Goal: Find specific page/section: Find specific page/section

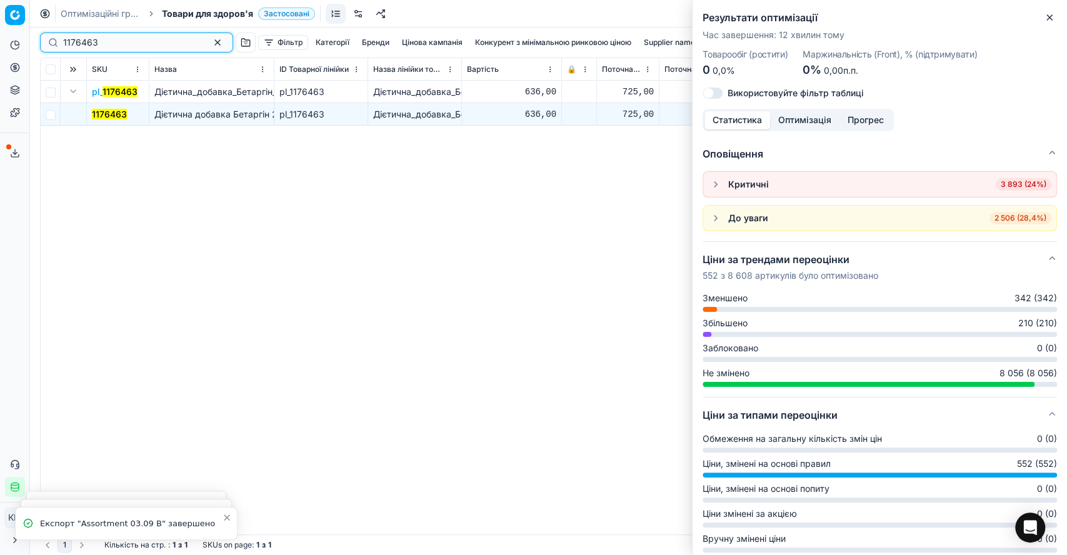
drag, startPoint x: 130, startPoint y: 38, endPoint x: 41, endPoint y: 32, distance: 89.0
click at [41, 32] on div "1176463 Фільтр Категорії [PERSON_NAME] кампанія Конкурент з мінімальною ринково…" at bounding box center [548, 43] width 1017 height 30
paste input "789117"
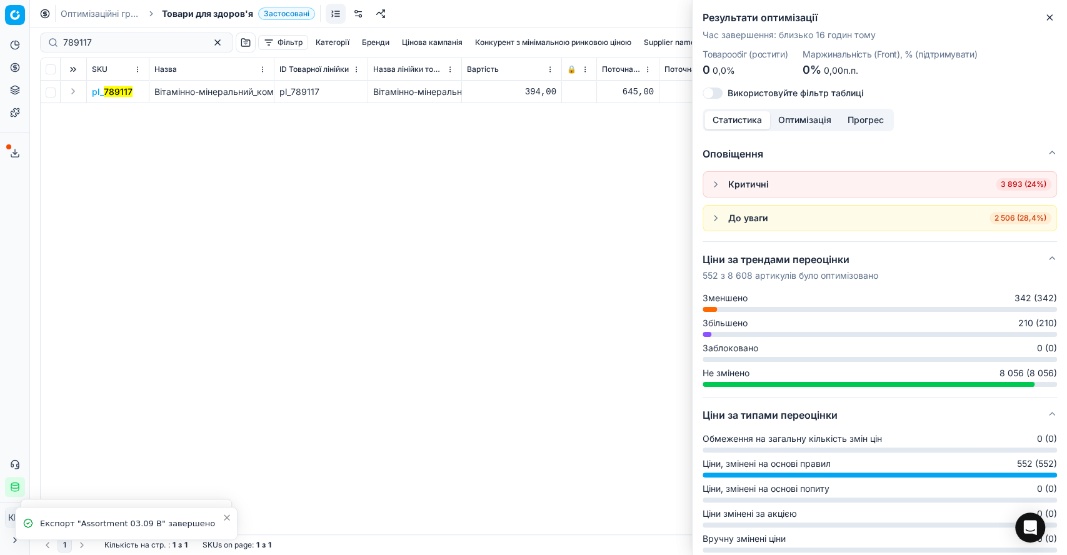
drag, startPoint x: 76, startPoint y: 92, endPoint x: 93, endPoint y: 99, distance: 18.5
click at [75, 92] on button "Expand" at bounding box center [73, 91] width 15 height 15
click at [105, 111] on mark "789117" at bounding box center [106, 114] width 29 height 11
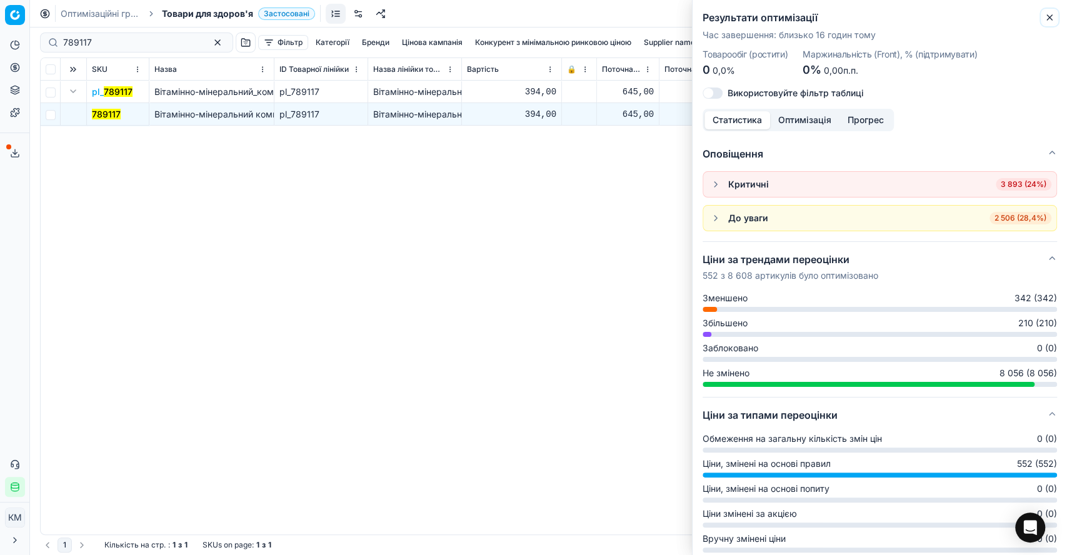
click at [1050, 13] on icon "button" at bounding box center [1050, 18] width 10 height 10
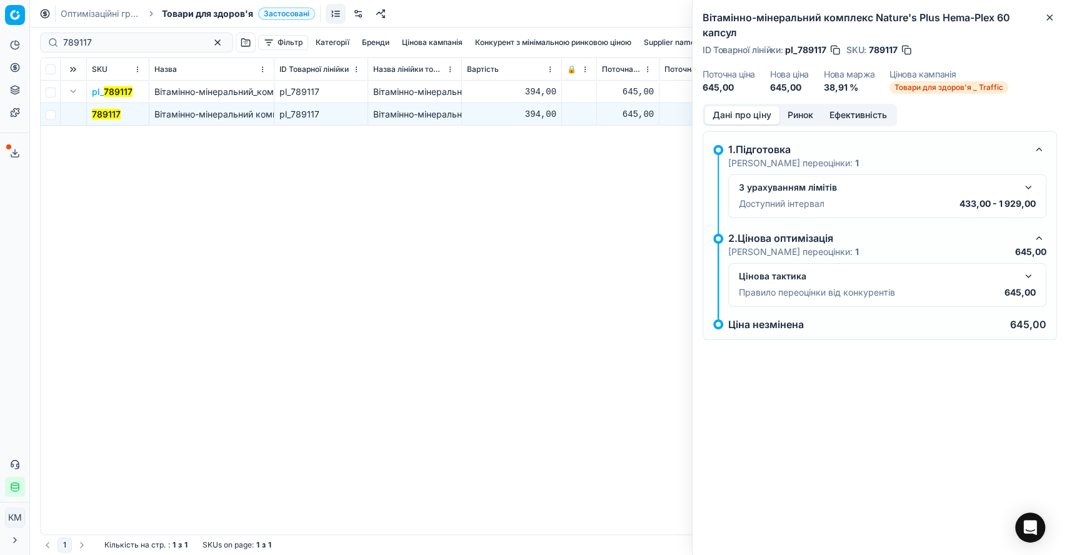
click at [1031, 272] on button "button" at bounding box center [1028, 276] width 15 height 15
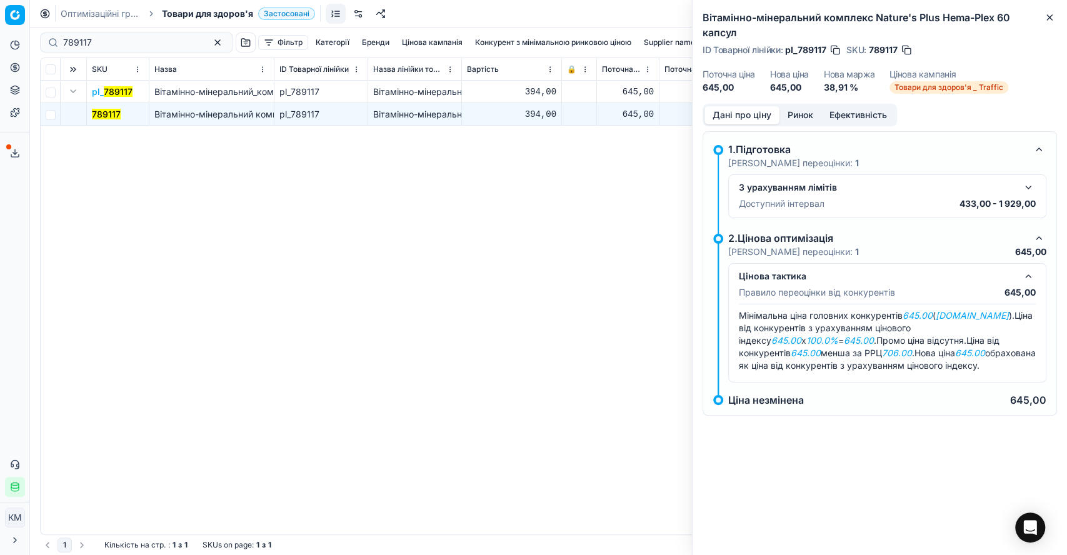
click at [0, 249] on div "Аналітика Цінова оптимізація Асортимент продукції Шаблони Сервіс експорту 62 Зв…" at bounding box center [14, 266] width 29 height 472
drag, startPoint x: 93, startPoint y: 44, endPoint x: 47, endPoint y: 42, distance: 46.3
click at [47, 42] on div "789117" at bounding box center [136, 43] width 193 height 20
paste input "08"
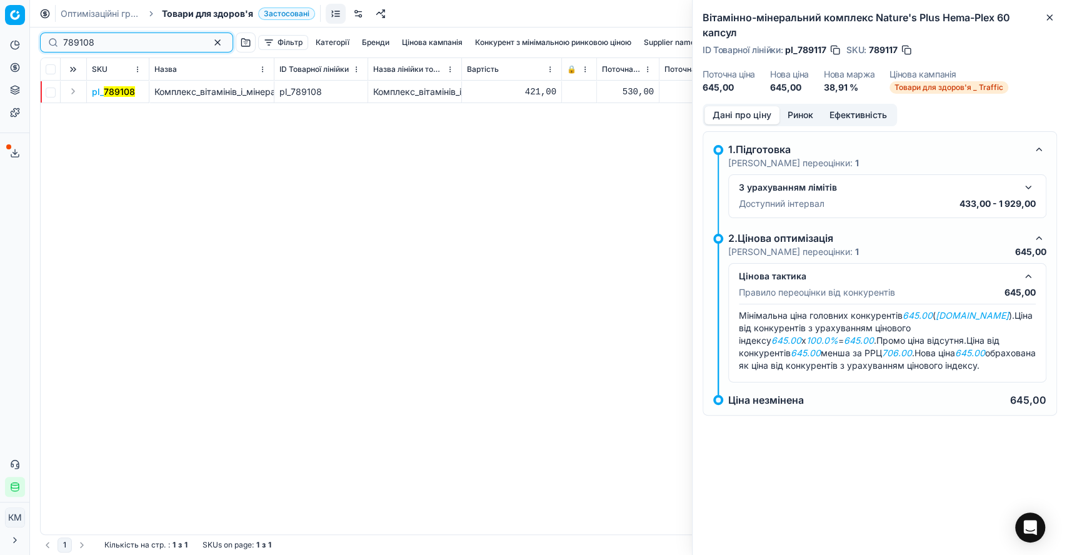
drag, startPoint x: 95, startPoint y: 45, endPoint x: 34, endPoint y: 47, distance: 60.7
click at [34, 47] on div "789108 Фільтр Категорії [PERSON_NAME] кампанія Конкурент з мінімальною ринковою…" at bounding box center [548, 292] width 1037 height 528
drag, startPoint x: 74, startPoint y: 91, endPoint x: 88, endPoint y: 98, distance: 15.9
click at [74, 90] on button "Expand" at bounding box center [73, 91] width 15 height 15
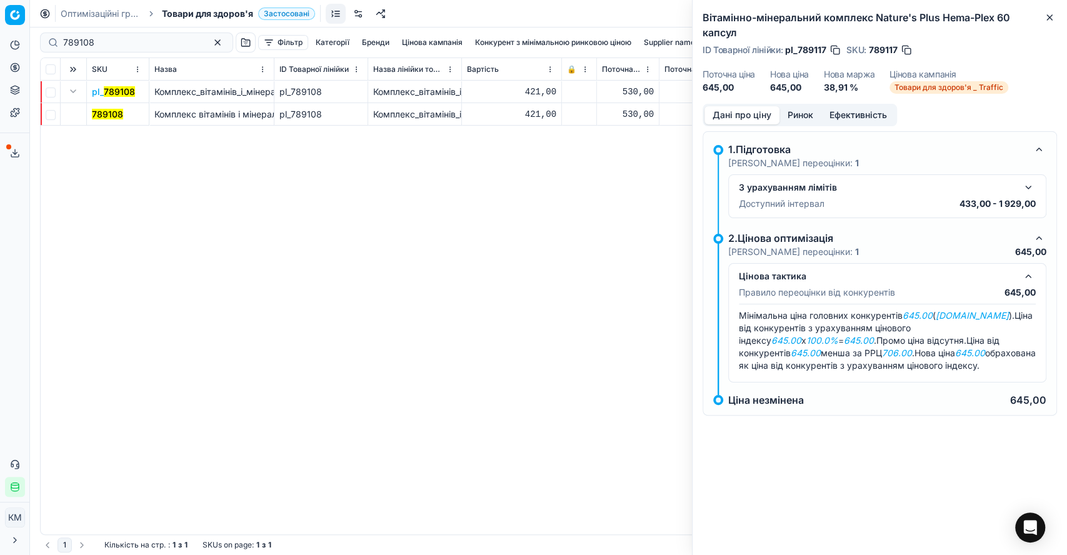
click at [111, 116] on mark "789108" at bounding box center [107, 114] width 31 height 11
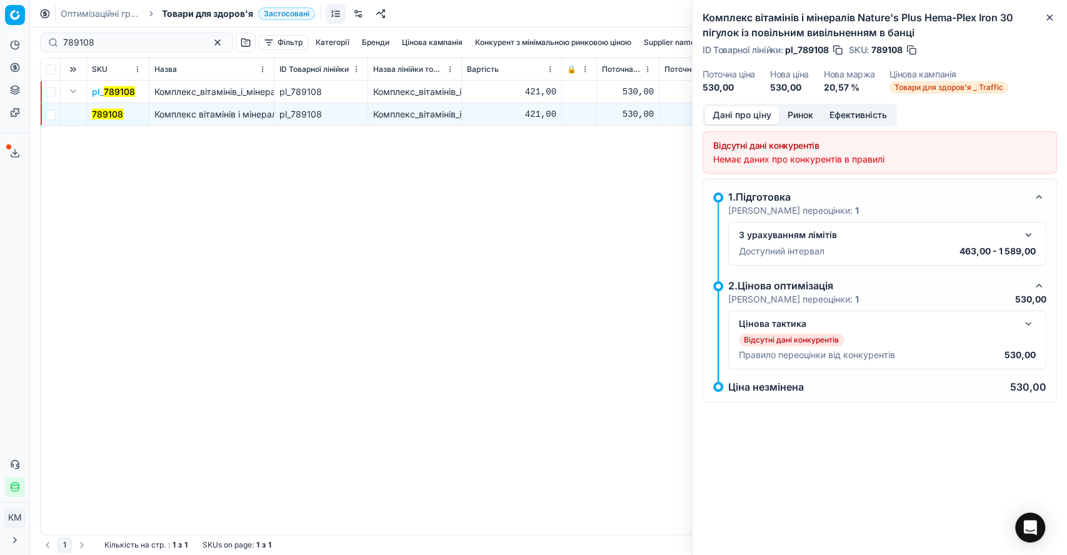
click at [1030, 326] on button "button" at bounding box center [1028, 323] width 15 height 15
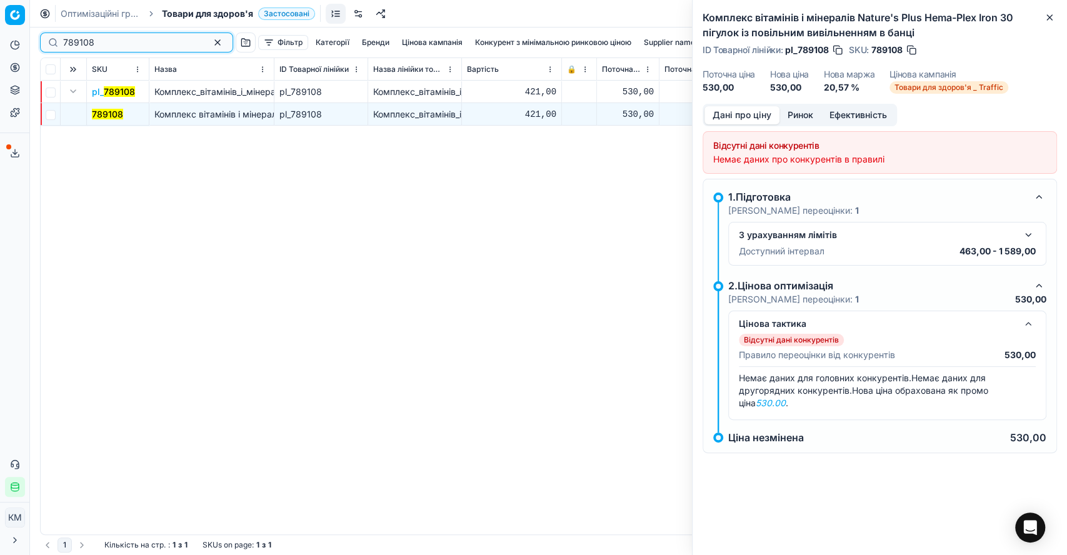
drag, startPoint x: 99, startPoint y: 44, endPoint x: 66, endPoint y: 41, distance: 33.2
click at [66, 41] on input "789108" at bounding box center [131, 42] width 137 height 13
click at [73, 48] on input "789108" at bounding box center [131, 42] width 137 height 13
drag, startPoint x: 98, startPoint y: 46, endPoint x: 38, endPoint y: 44, distance: 60.0
click at [38, 44] on div "789108 Фільтр Категорії [PERSON_NAME] кампанія Конкурент з мінімальною ринковою…" at bounding box center [548, 292] width 1037 height 528
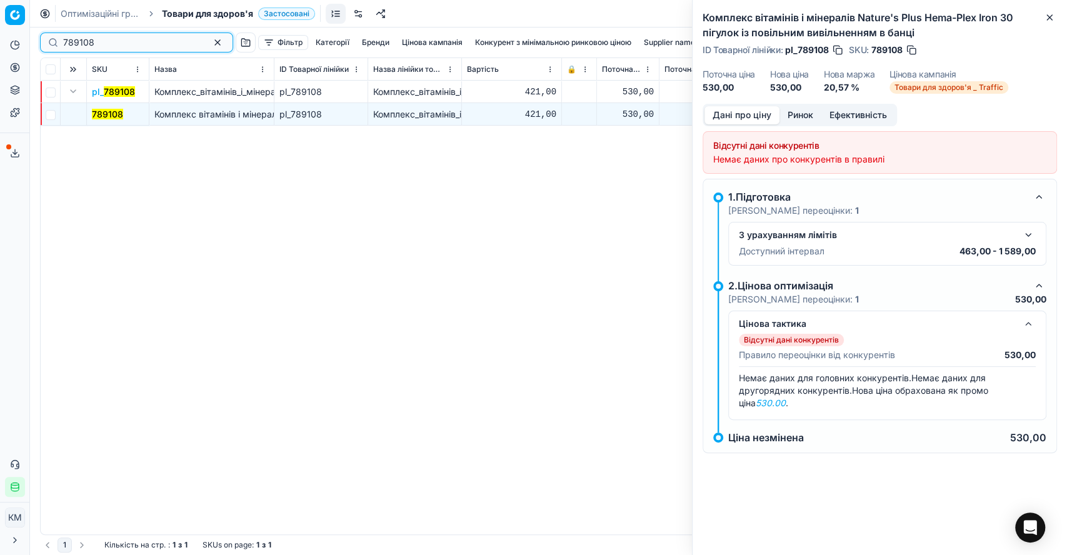
paste input "617545"
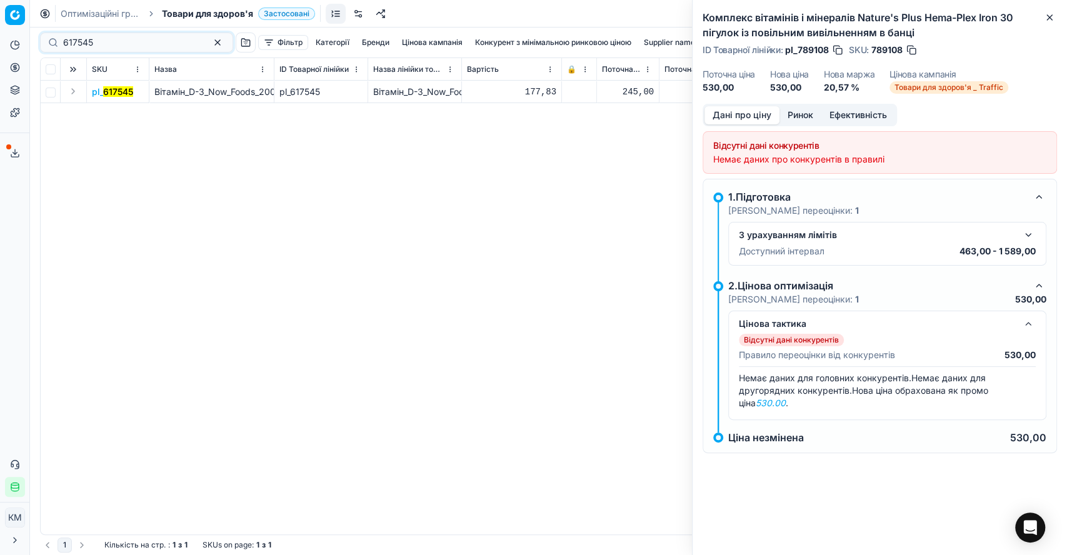
click at [75, 87] on button "Expand" at bounding box center [73, 91] width 15 height 15
click at [105, 108] on span "617545" at bounding box center [107, 114] width 30 height 13
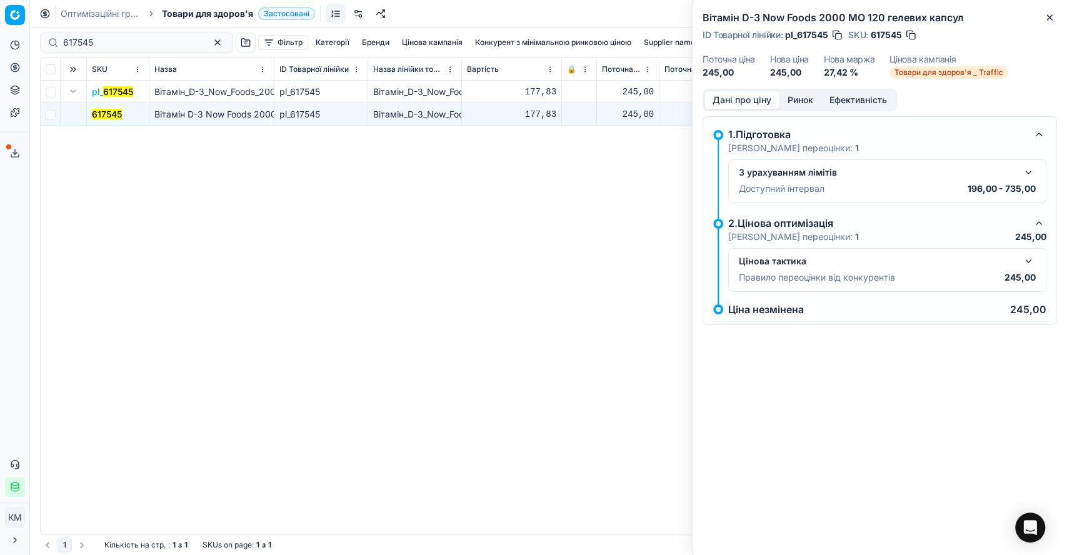
click at [1029, 256] on button "button" at bounding box center [1028, 261] width 15 height 15
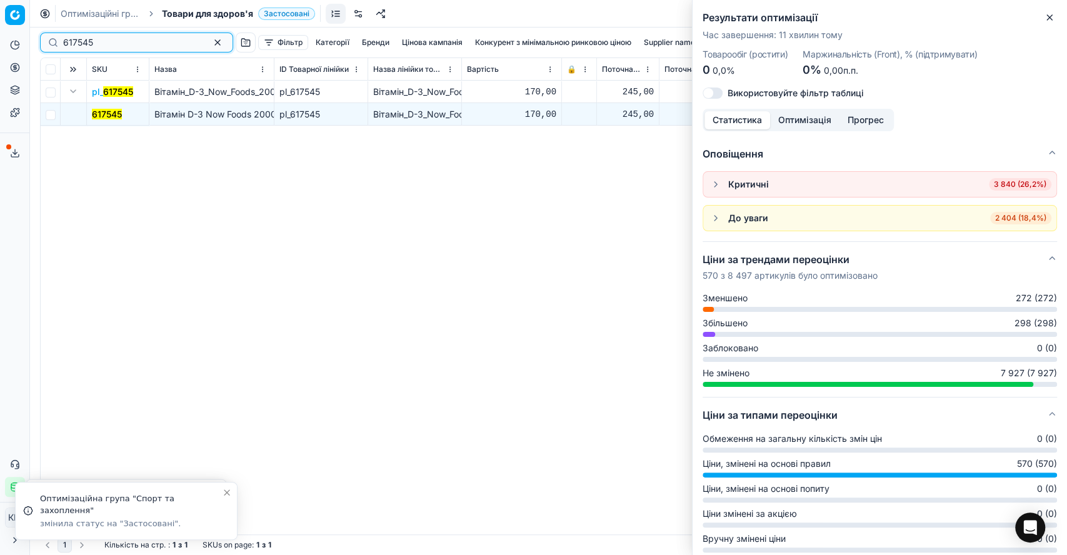
drag, startPoint x: 111, startPoint y: 44, endPoint x: 5, endPoint y: 29, distance: 107.3
click at [5, 29] on div "Pricing platform Аналітика Цінова оптимізація Асортимент продукції Шаблони Серв…" at bounding box center [533, 277] width 1067 height 555
paste input "83286"
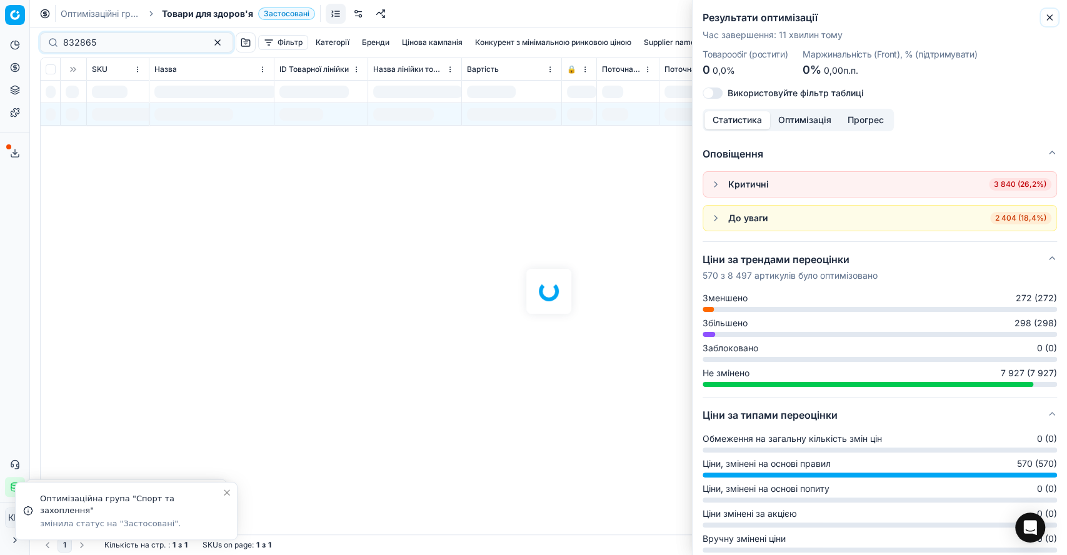
click at [1050, 20] on icon "button" at bounding box center [1050, 18] width 10 height 10
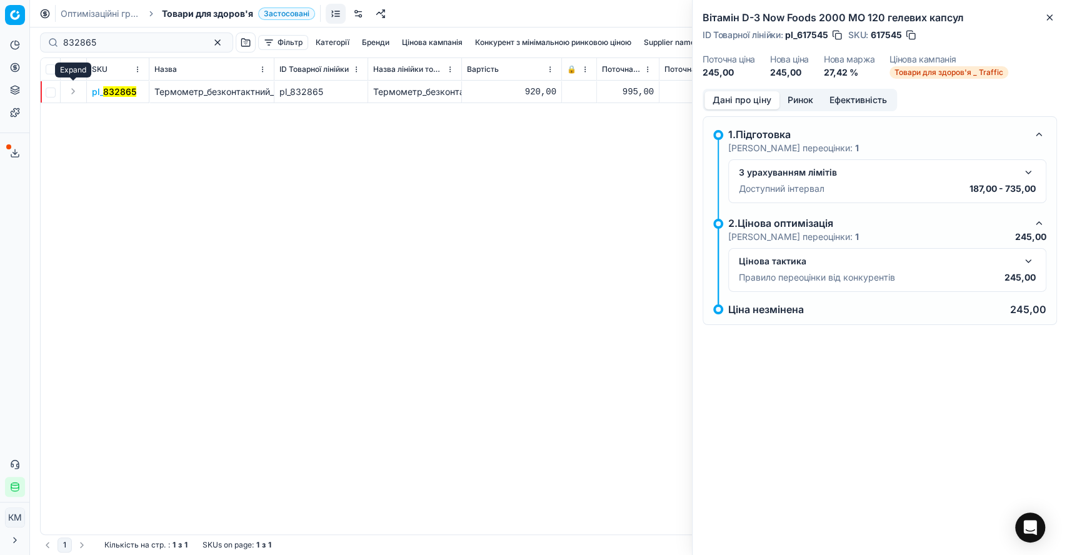
click at [72, 92] on button "Expand" at bounding box center [73, 91] width 15 height 15
click at [110, 111] on mark "832865" at bounding box center [108, 114] width 33 height 11
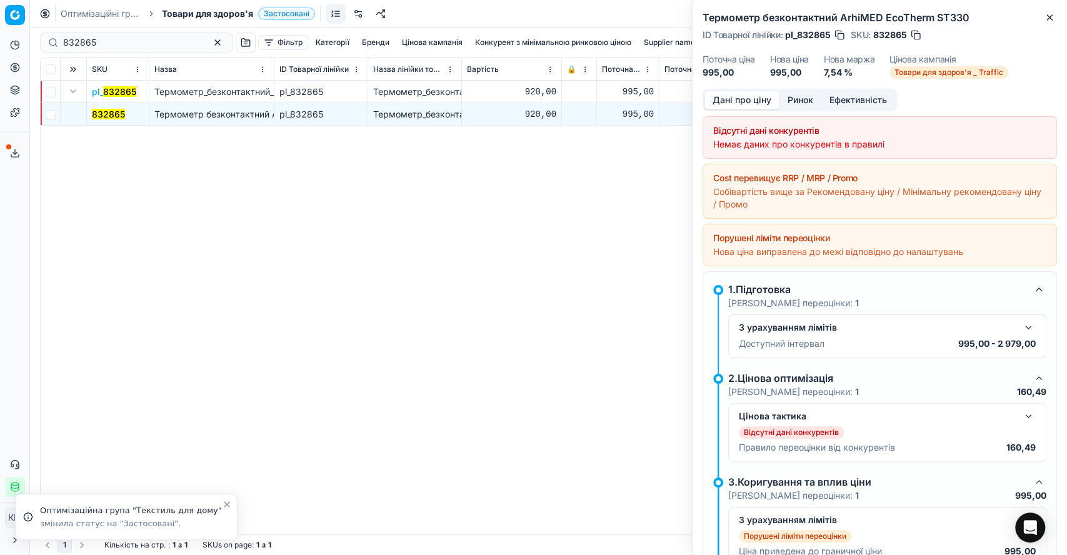
click at [1021, 416] on button "button" at bounding box center [1028, 416] width 15 height 15
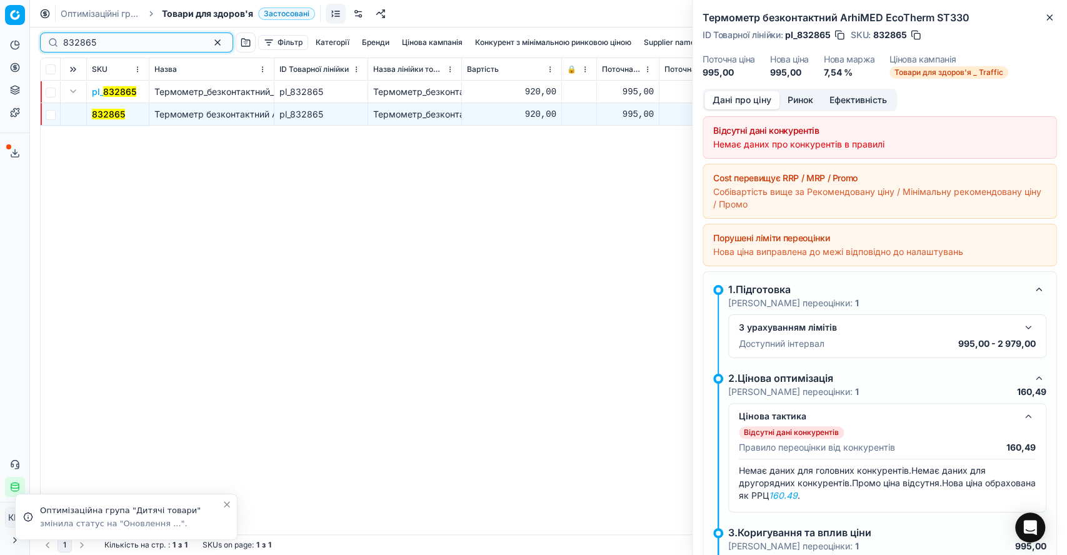
drag, startPoint x: 124, startPoint y: 42, endPoint x: 30, endPoint y: 42, distance: 93.8
click at [30, 42] on div "Pricing platform Аналітика Цінова оптимізація Асортимент продукції Шаблони Серв…" at bounding box center [533, 277] width 1067 height 555
paste input "8"
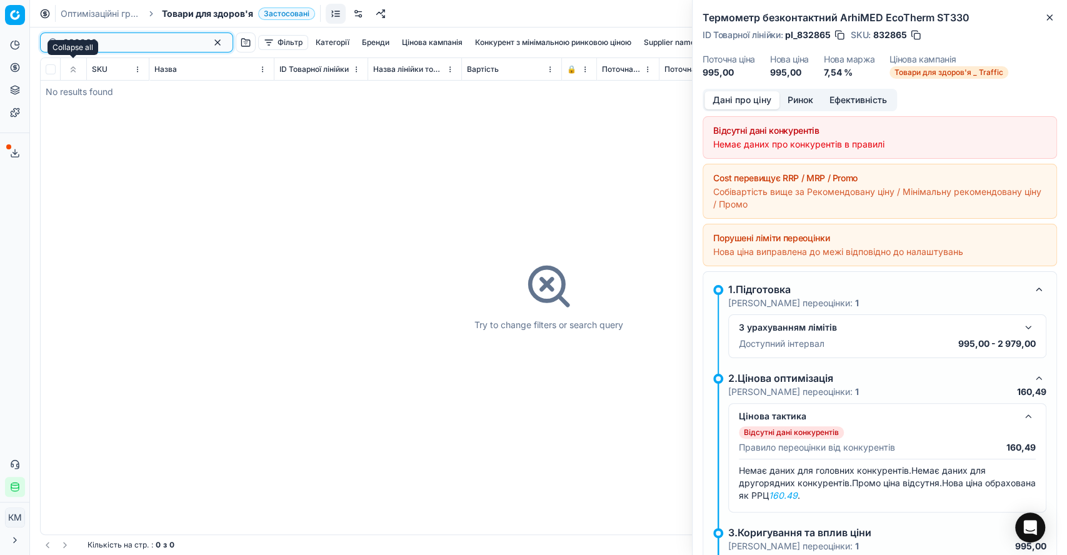
type input "832868"
click at [59, 36] on div "832868" at bounding box center [136, 43] width 193 height 20
drag, startPoint x: 63, startPoint y: 40, endPoint x: 55, endPoint y: 41, distance: 7.5
click at [55, 41] on div "832868" at bounding box center [136, 43] width 193 height 20
click at [13, 91] on icon at bounding box center [15, 91] width 8 height 2
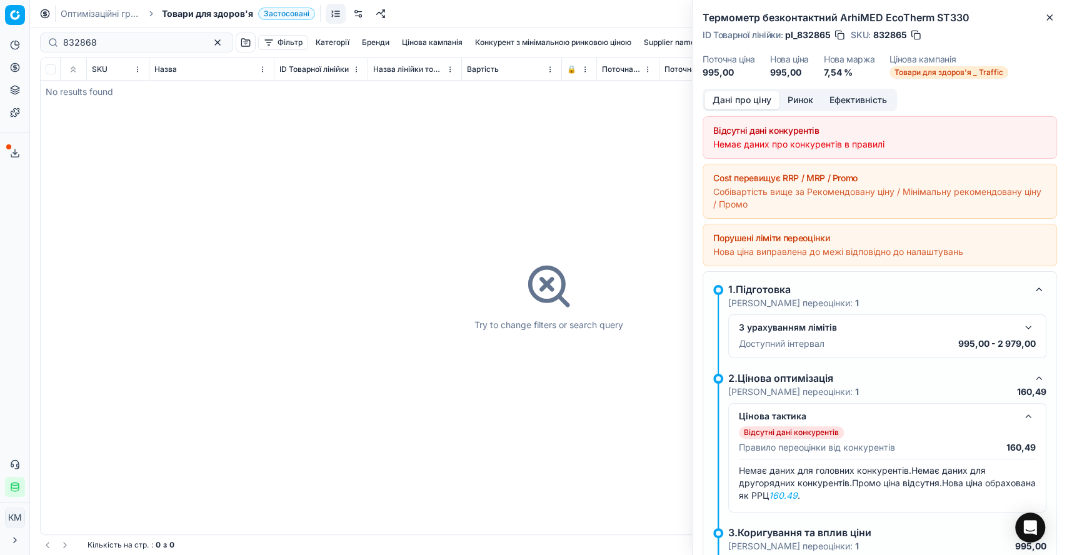
click at [24, 85] on button "Асортимент продукції" at bounding box center [15, 90] width 20 height 20
click at [66, 108] on link "Асортимент" at bounding box center [121, 113] width 146 height 18
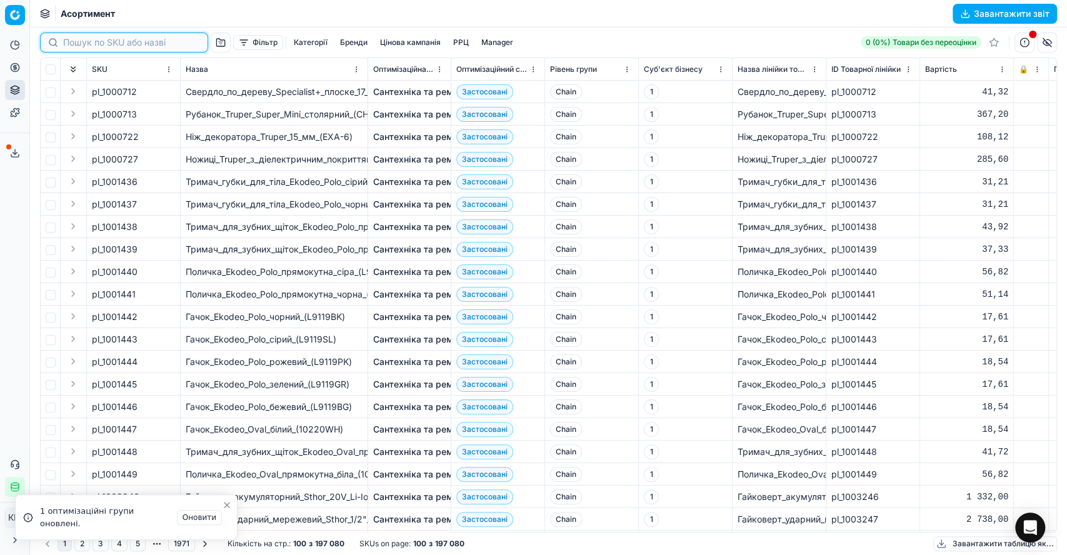
click at [80, 43] on input at bounding box center [131, 42] width 137 height 13
paste input "832868"
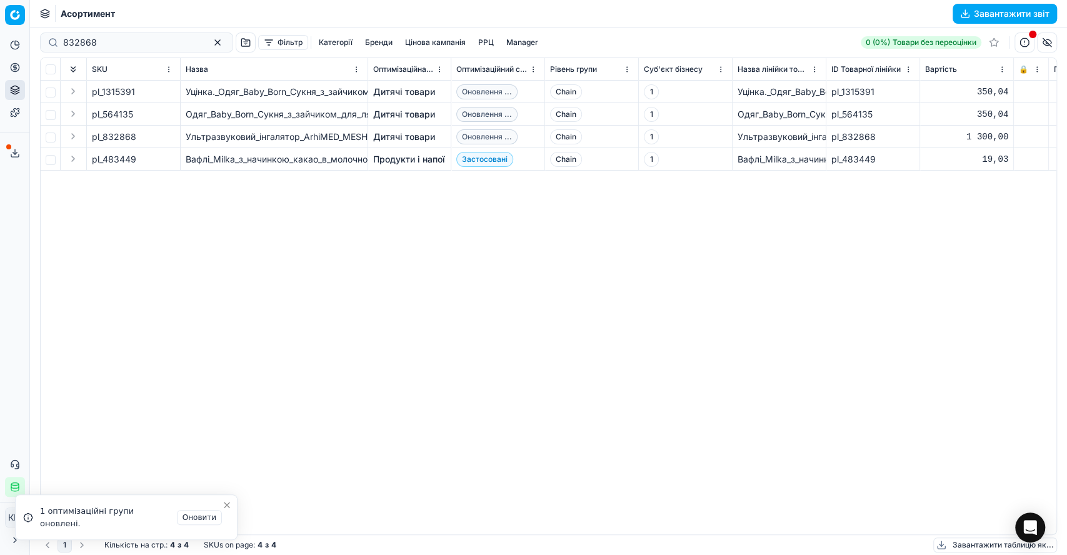
click at [510, 134] on span "Оновлення ..." at bounding box center [486, 136] width 61 height 15
click at [24, 341] on button "Toggle Sidebar" at bounding box center [29, 277] width 10 height 555
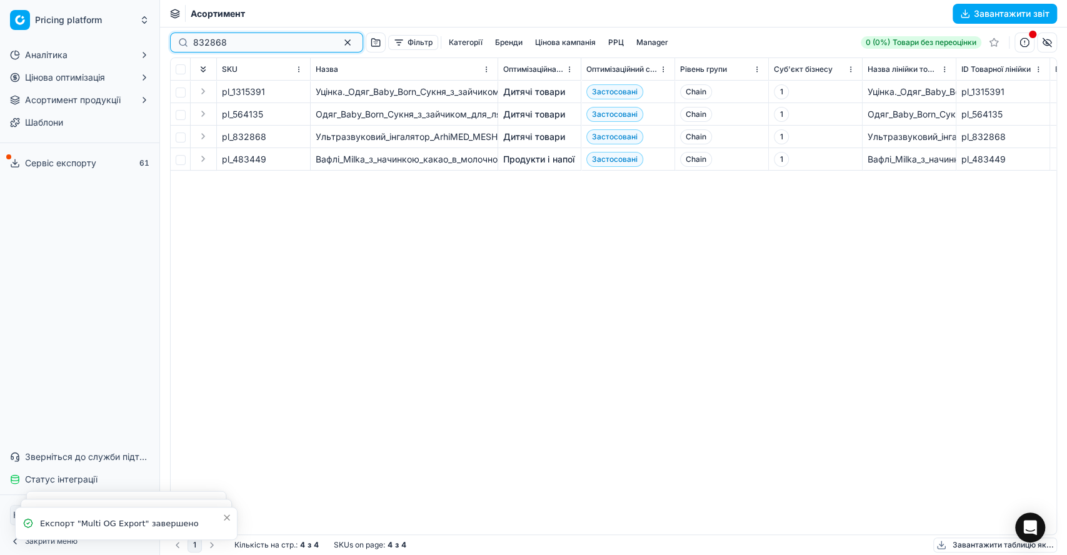
click at [232, 39] on input "832868" at bounding box center [261, 42] width 137 height 13
drag, startPoint x: 243, startPoint y: 40, endPoint x: 193, endPoint y: 38, distance: 50.7
click at [193, 38] on input "832868" at bounding box center [261, 42] width 137 height 13
paste input "5"
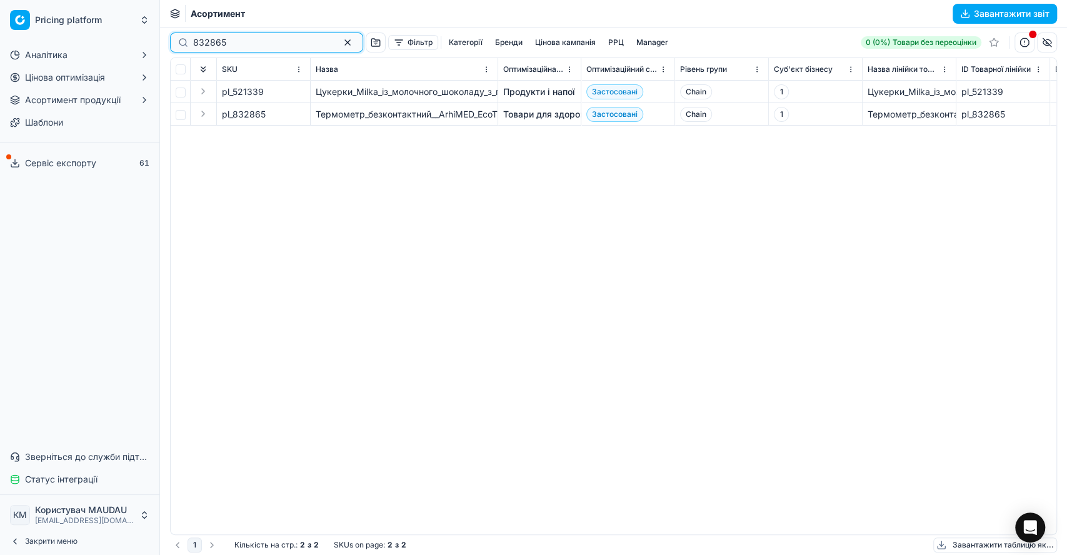
type input "832865"
click at [413, 107] on td "Термометр_безконтактний__ArhiMED_EcoTherm_ST330" at bounding box center [405, 114] width 188 height 23
click at [196, 115] on button "Expand" at bounding box center [203, 113] width 15 height 15
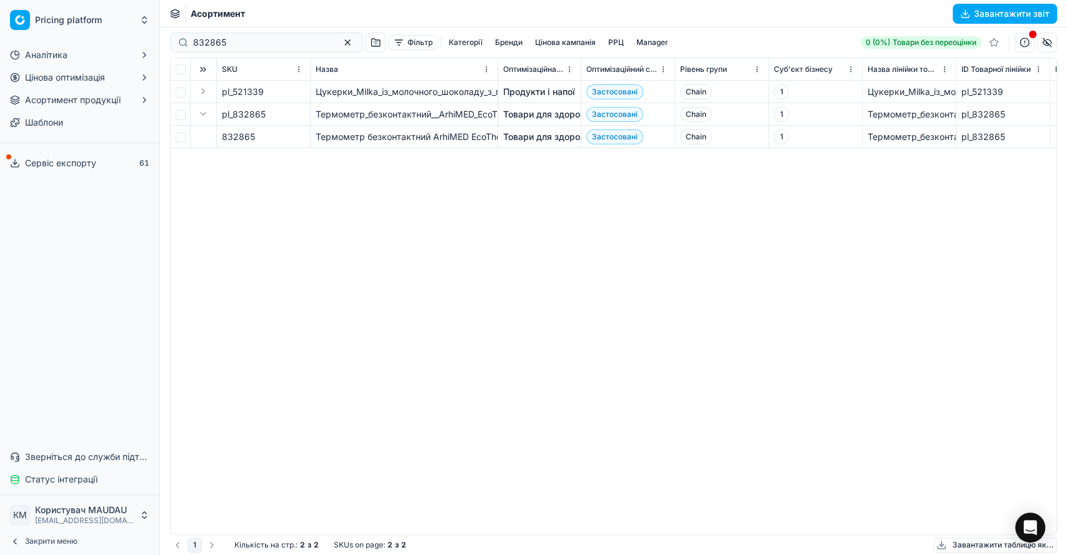
click at [538, 136] on link "Товари для здоров'я" at bounding box center [547, 137] width 89 height 13
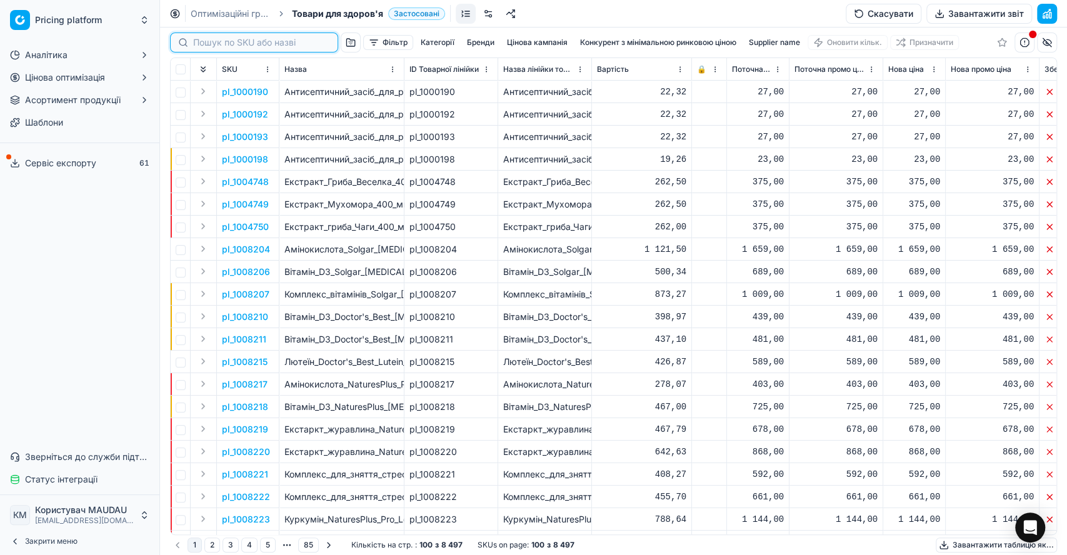
click at [216, 39] on input at bounding box center [261, 42] width 137 height 13
paste input "832865"
type input "832865"
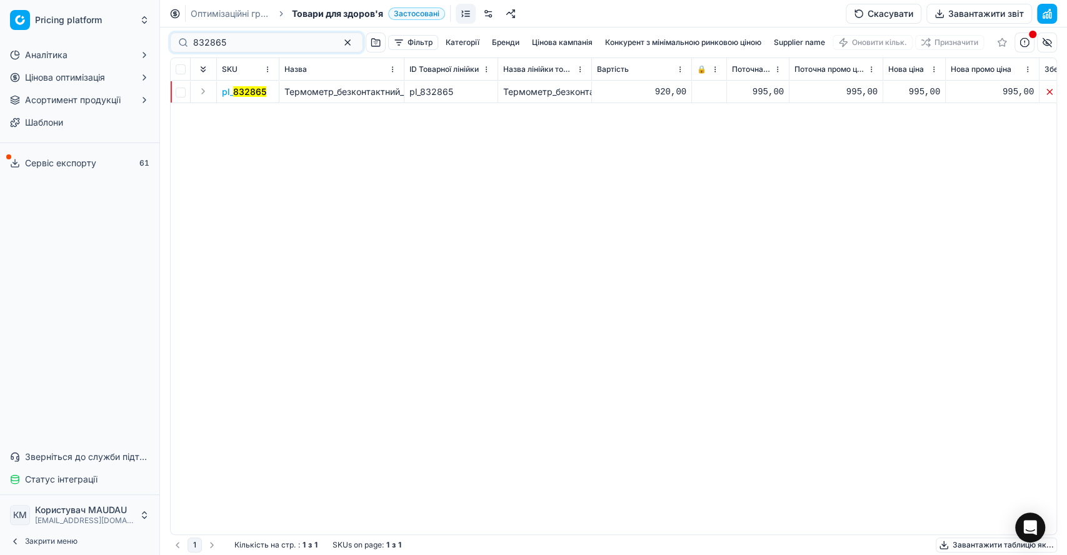
drag, startPoint x: 200, startPoint y: 86, endPoint x: 219, endPoint y: 96, distance: 21.8
click at [200, 85] on button "Expand" at bounding box center [203, 91] width 15 height 15
click at [236, 110] on mark "832865" at bounding box center [238, 114] width 33 height 11
